Goal: Task Accomplishment & Management: Complete application form

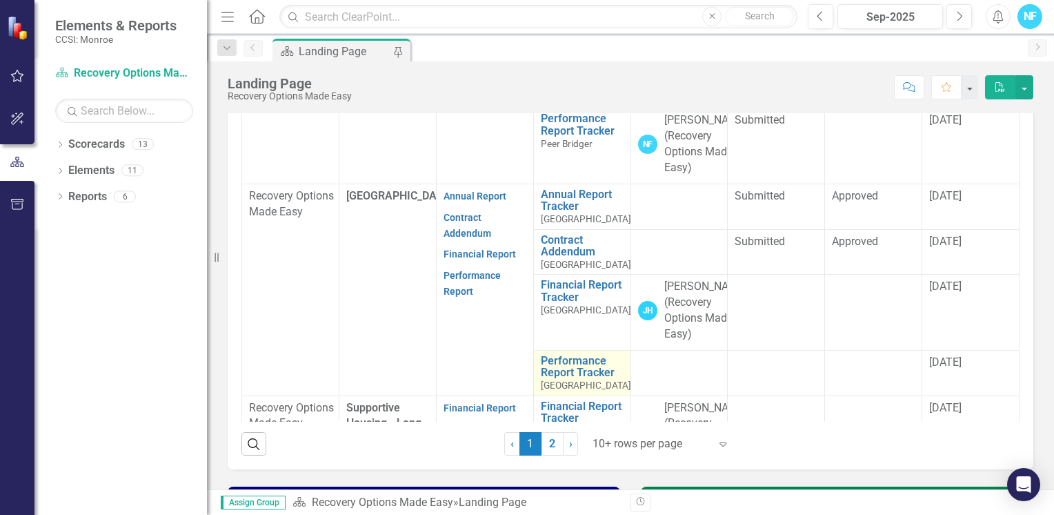
scroll to position [213, 0]
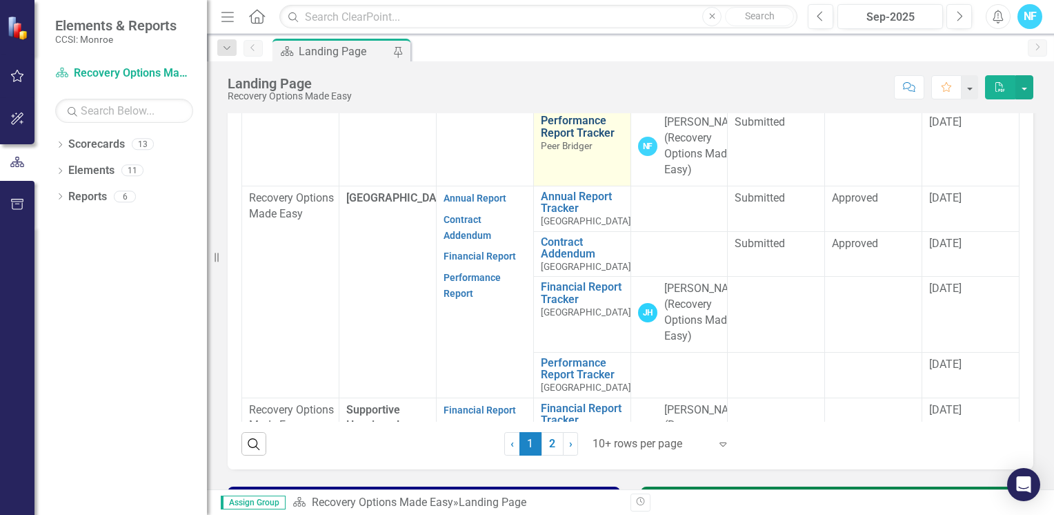
click at [563, 139] on link "Performance Report Tracker" at bounding box center [582, 126] width 83 height 24
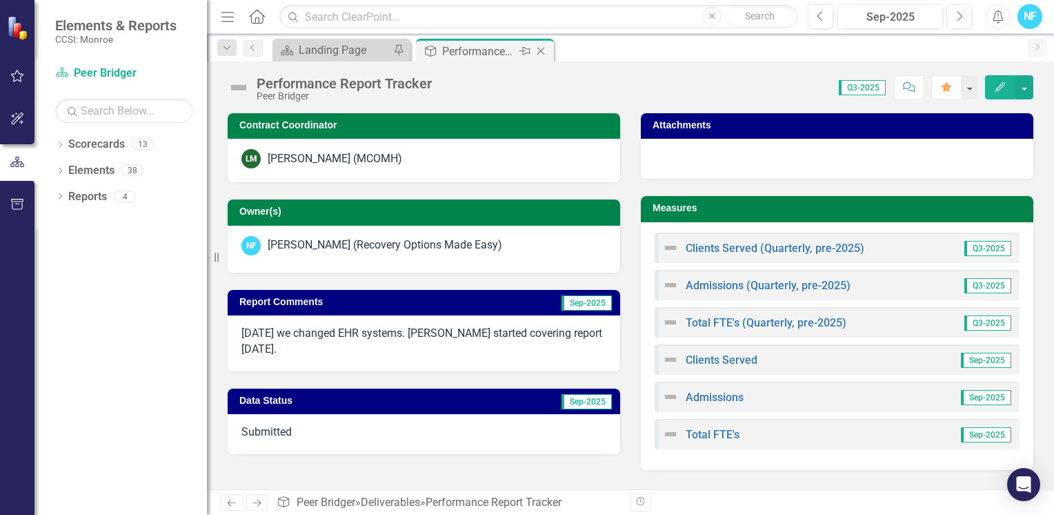
click at [543, 49] on icon "Close" at bounding box center [541, 51] width 14 height 11
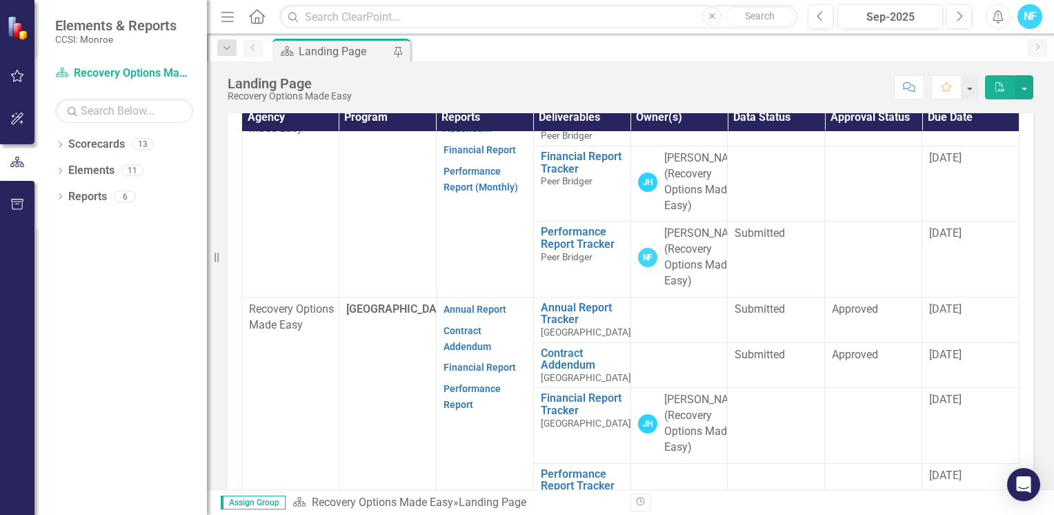
scroll to position [138, 0]
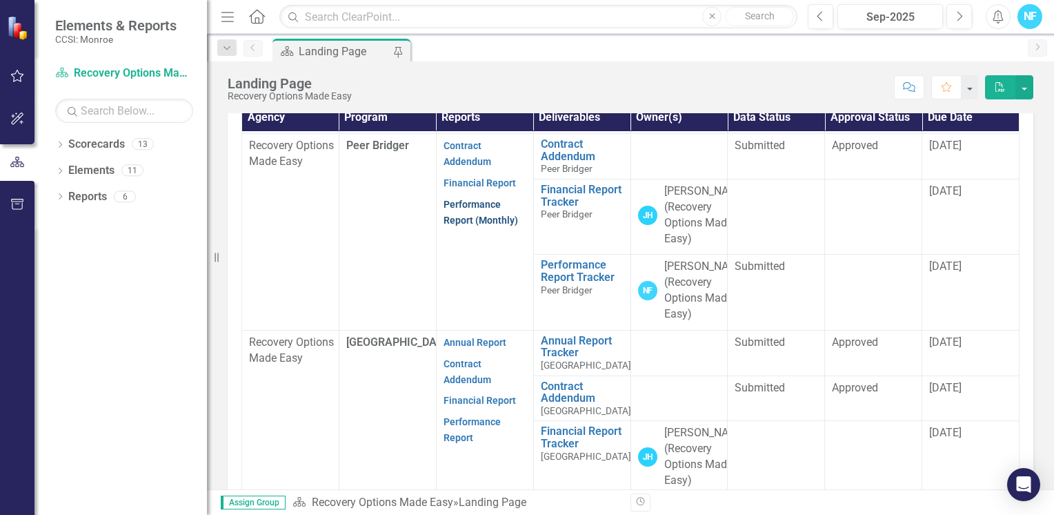
click at [463, 226] on link "Performance Report (Monthly)" at bounding box center [480, 212] width 74 height 27
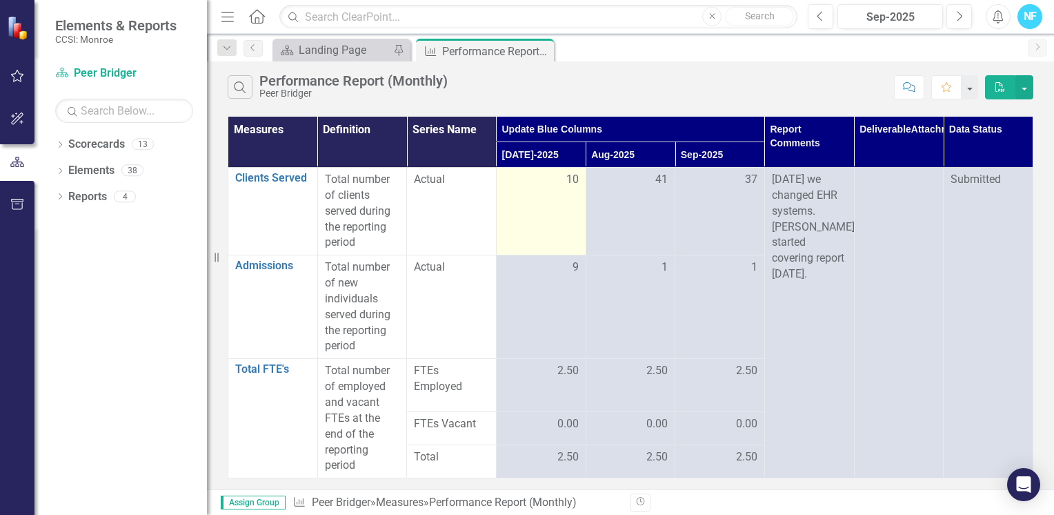
click at [546, 187] on div "10" at bounding box center [540, 180] width 75 height 17
click at [543, 230] on td "10" at bounding box center [541, 212] width 90 height 88
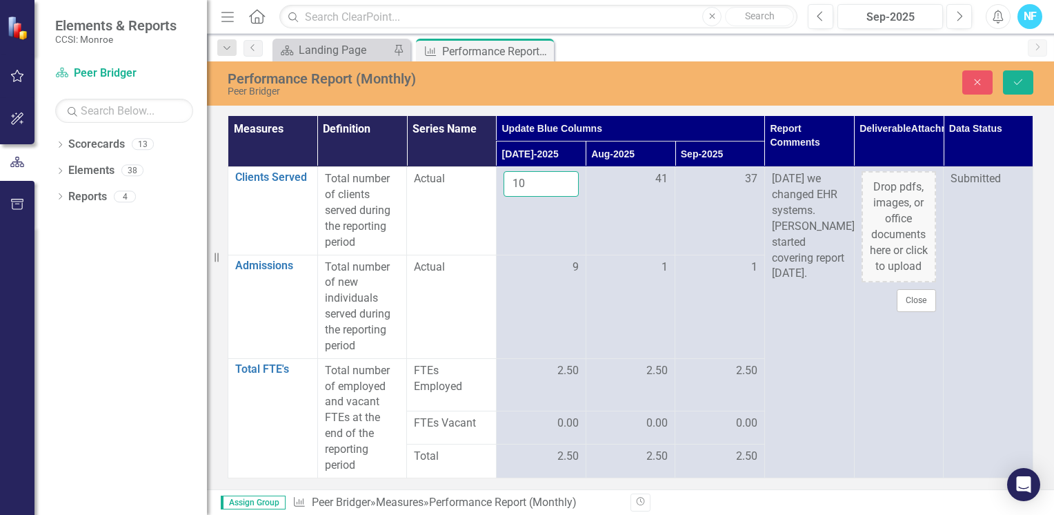
drag, startPoint x: 543, startPoint y: 230, endPoint x: 493, endPoint y: 190, distance: 63.8
click at [493, 190] on tr "Clients Served Link Open Element Total number of clients served during the repo…" at bounding box center [630, 211] width 805 height 88
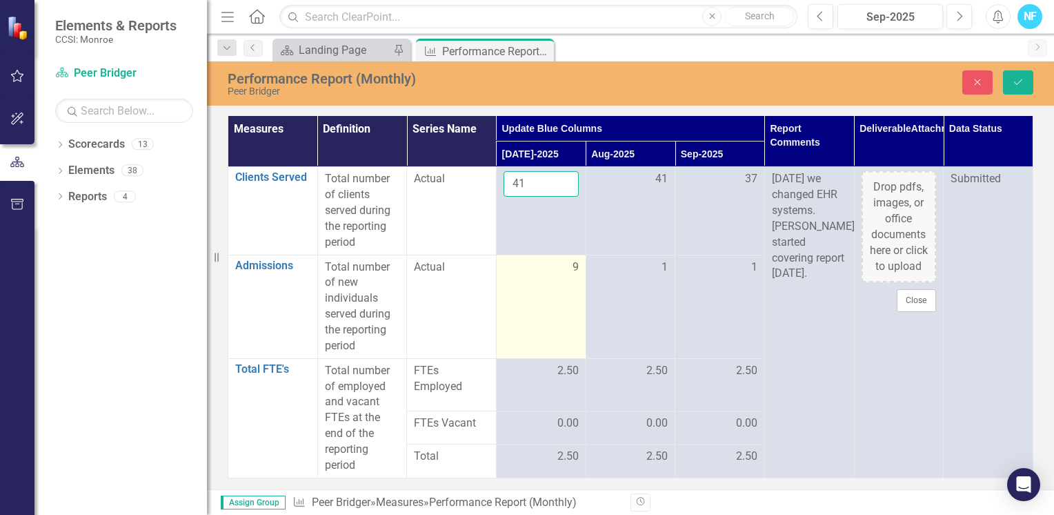
type input "41"
click at [555, 287] on td "9" at bounding box center [541, 306] width 90 height 103
drag, startPoint x: 555, startPoint y: 287, endPoint x: 499, endPoint y: 264, distance: 59.7
click at [499, 264] on td "9" at bounding box center [541, 306] width 90 height 103
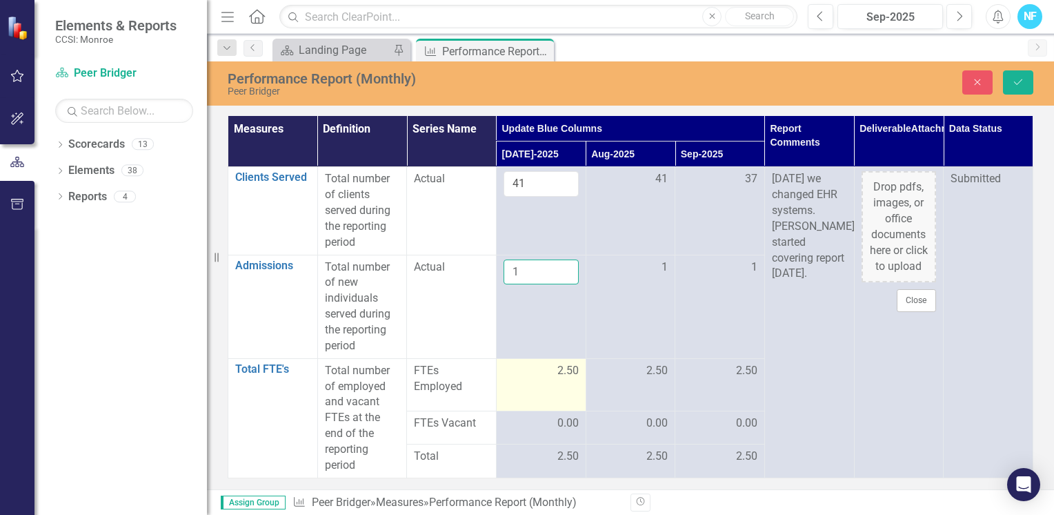
type input "1"
click at [518, 381] on td "2.50" at bounding box center [541, 384] width 90 height 52
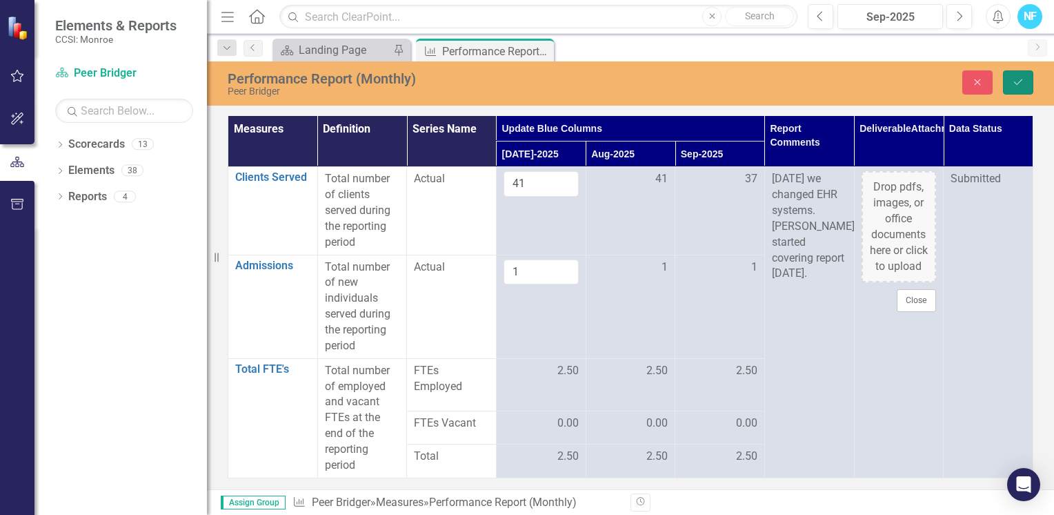
click at [1019, 81] on icon "Save" at bounding box center [1018, 82] width 12 height 10
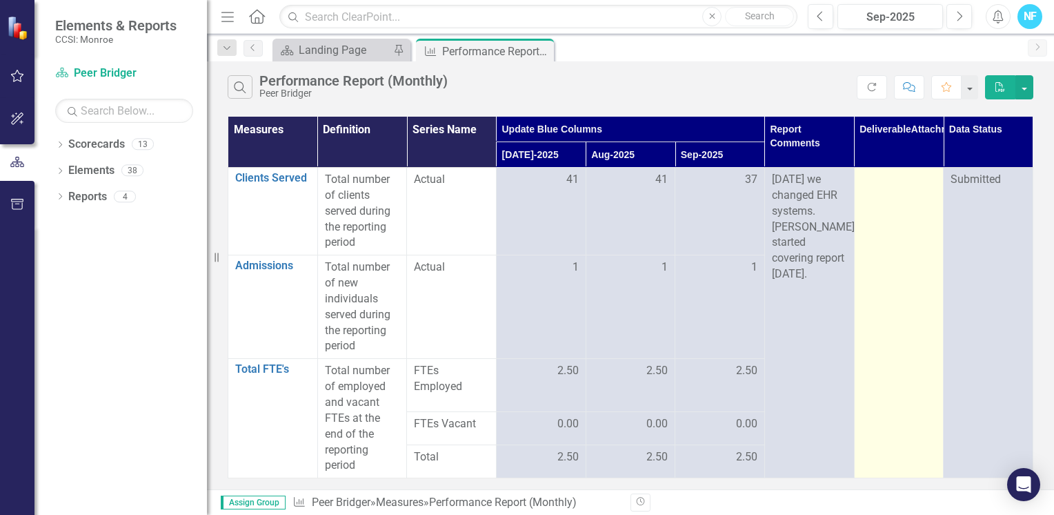
drag, startPoint x: 859, startPoint y: 280, endPoint x: 874, endPoint y: 330, distance: 51.9
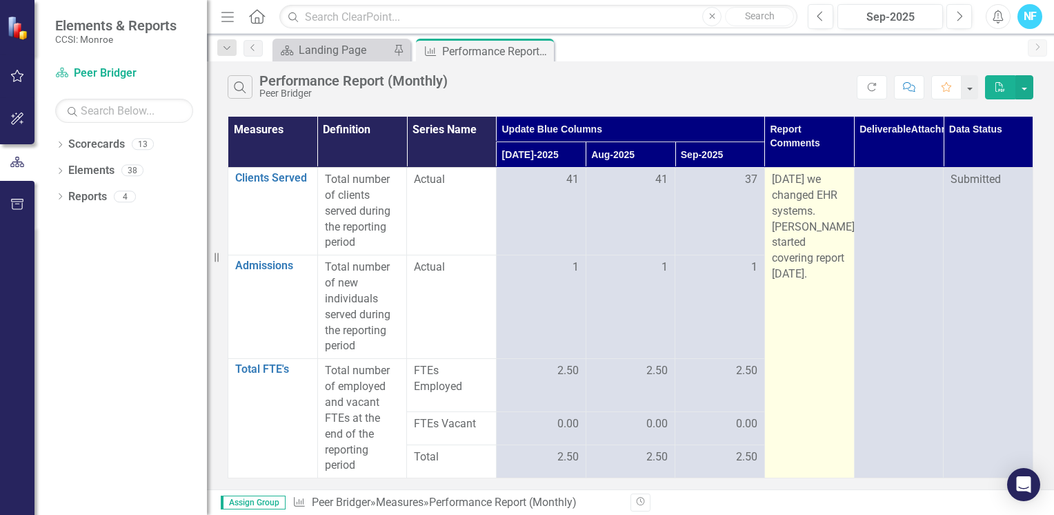
drag, startPoint x: 874, startPoint y: 330, endPoint x: 800, endPoint y: 286, distance: 86.0
click at [800, 286] on td "[DATE] we changed EHR systems. [PERSON_NAME] started covering report [DATE]." at bounding box center [809, 323] width 90 height 310
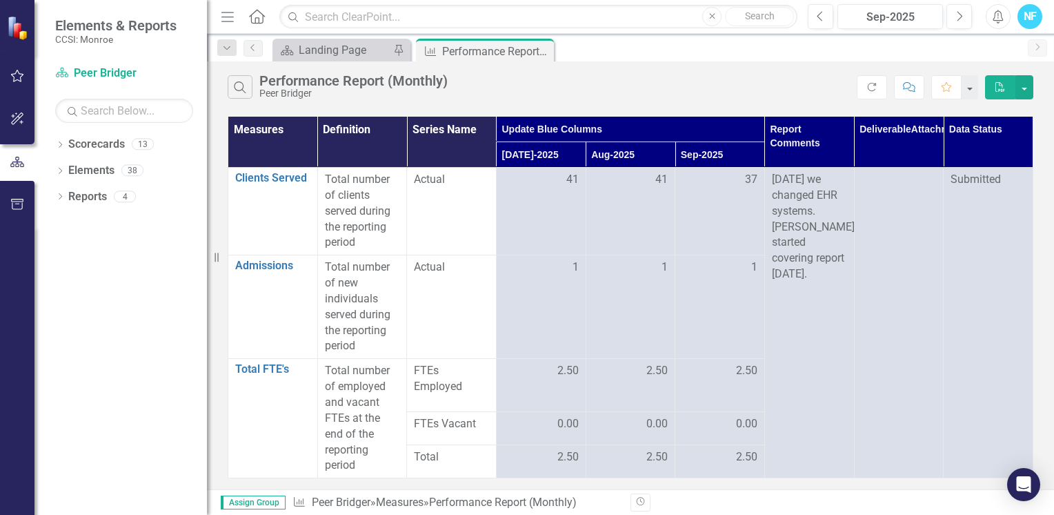
click at [0, 0] on icon "Close" at bounding box center [0, 0] width 0 height 0
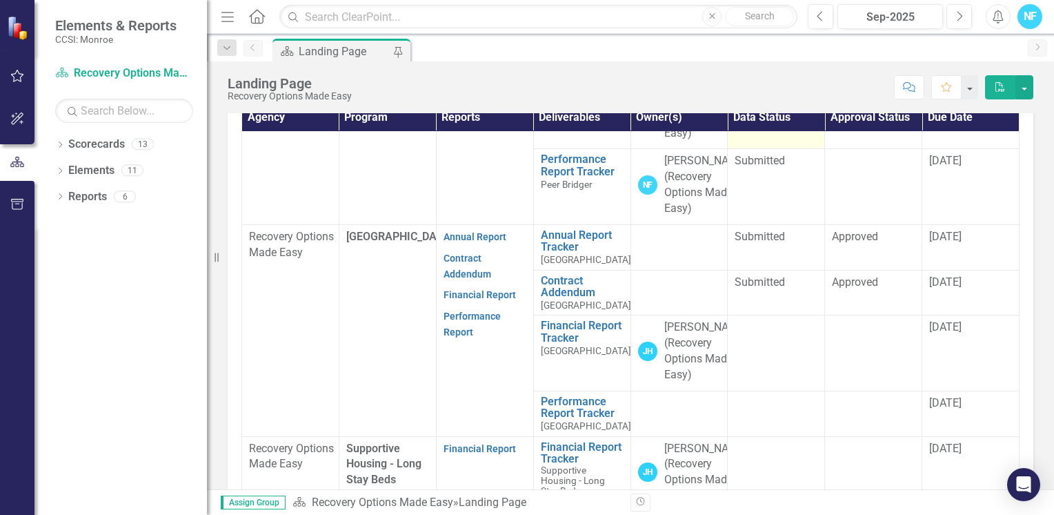
scroll to position [276, 0]
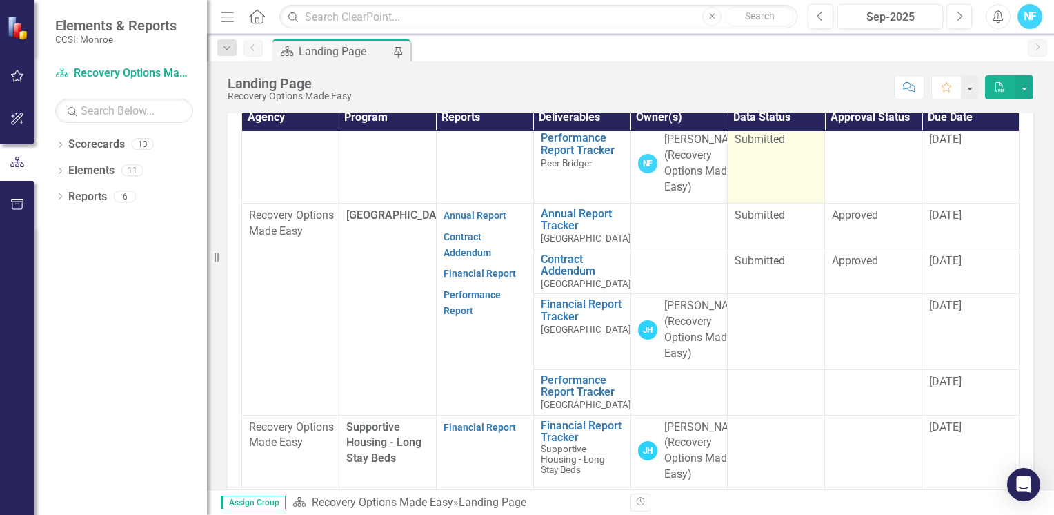
click at [737, 203] on td "Submitted" at bounding box center [776, 165] width 97 height 75
click at [753, 203] on td "Submitted" at bounding box center [776, 165] width 97 height 75
click at [756, 203] on td "Submitted" at bounding box center [776, 165] width 97 height 75
click at [757, 203] on td "Submitted" at bounding box center [776, 165] width 97 height 75
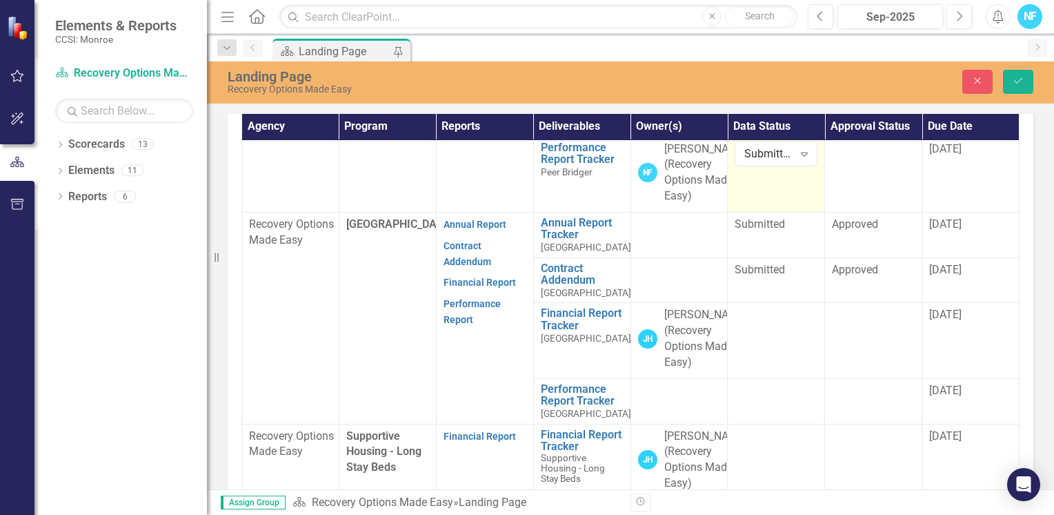
click at [757, 161] on div "Submitted" at bounding box center [768, 154] width 48 height 16
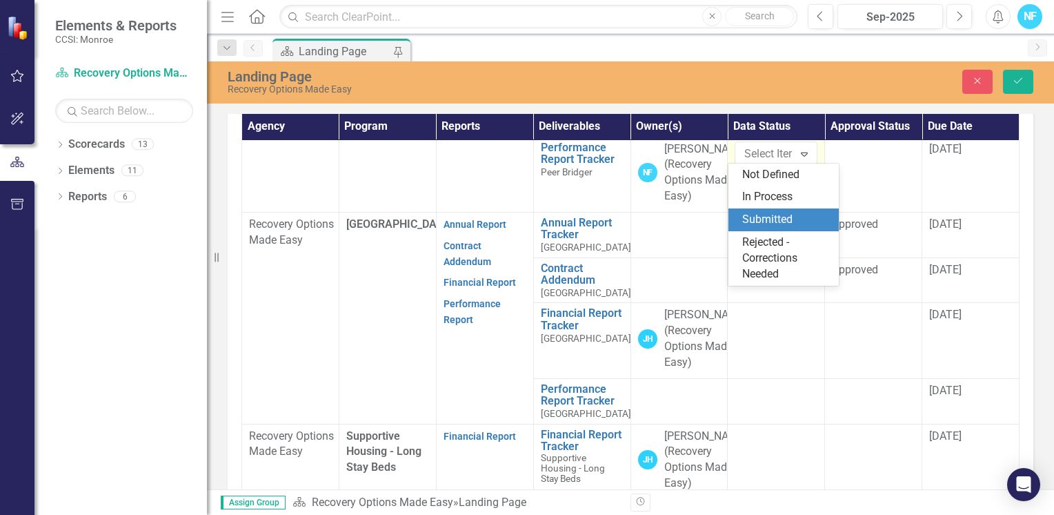
click at [764, 212] on td "4 results available. Use Up and Down to choose options, press Enter to select t…" at bounding box center [776, 174] width 97 height 75
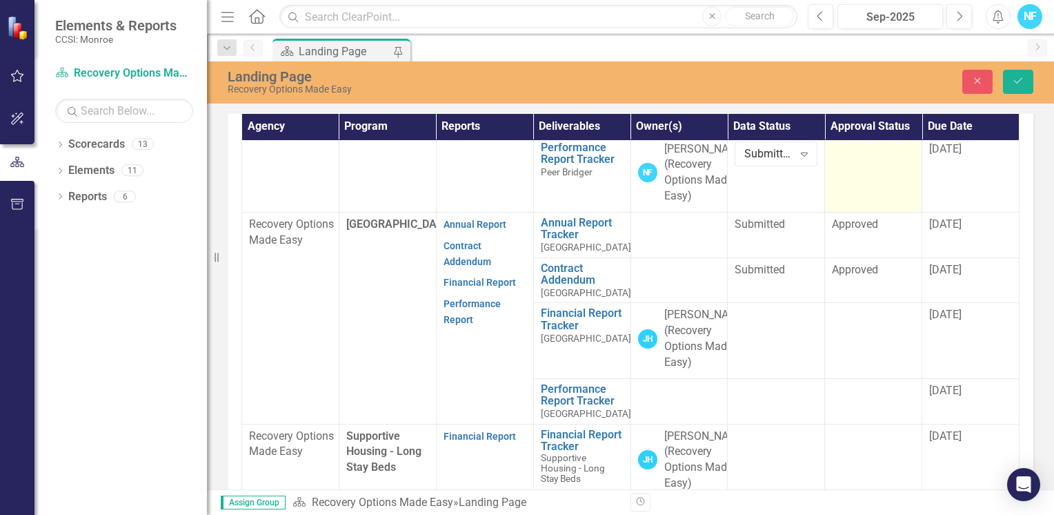
click at [855, 158] on div at bounding box center [873, 149] width 83 height 17
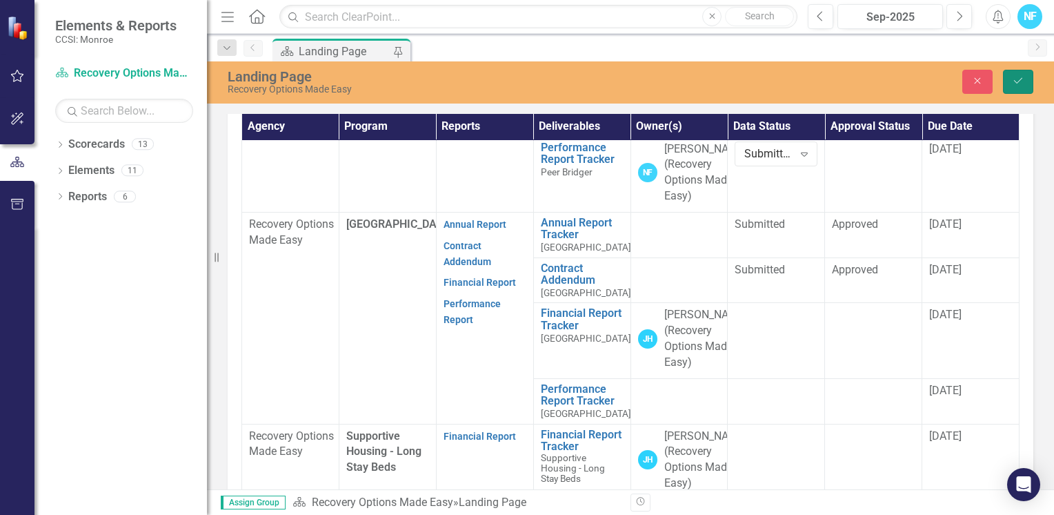
click at [1017, 79] on icon "Save" at bounding box center [1018, 81] width 12 height 10
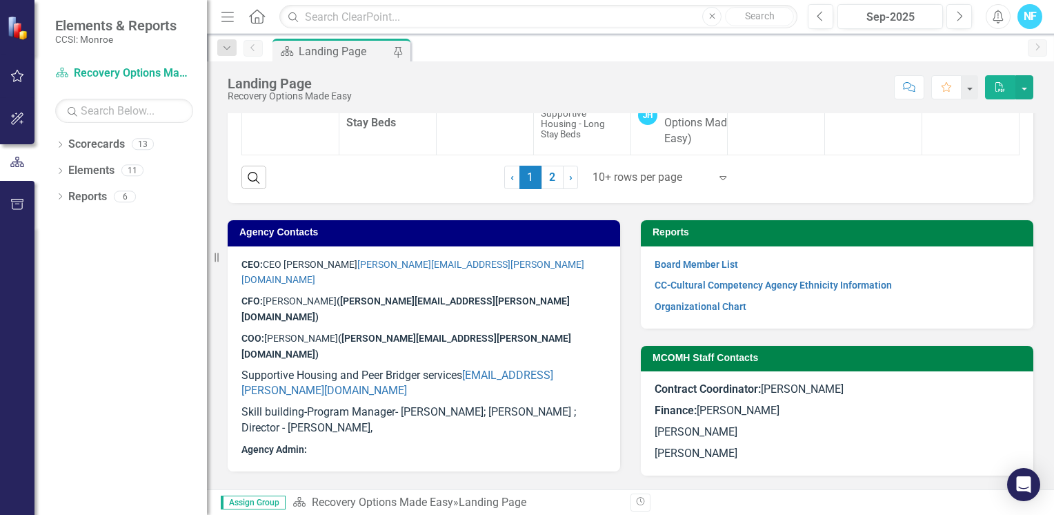
scroll to position [828, 0]
click at [720, 183] on icon "Expand" at bounding box center [723, 177] width 14 height 11
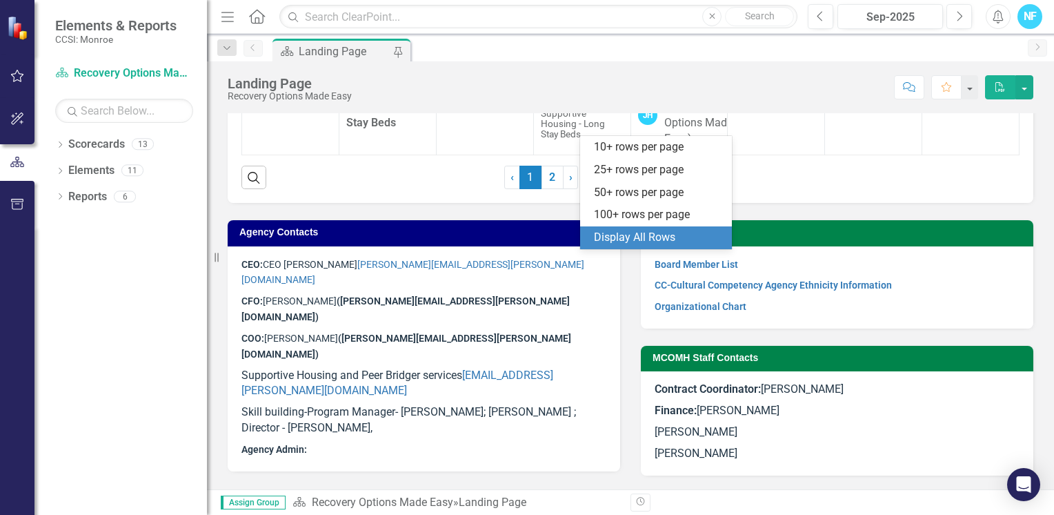
click at [684, 239] on div "Display All Rows" at bounding box center [659, 238] width 130 height 16
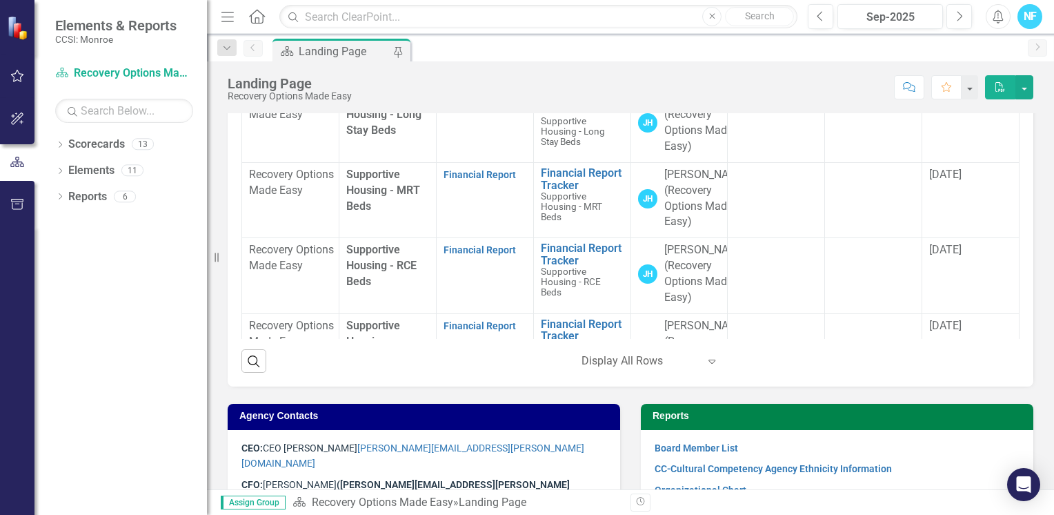
scroll to position [372, 0]
